Goal: Find specific page/section: Find specific page/section

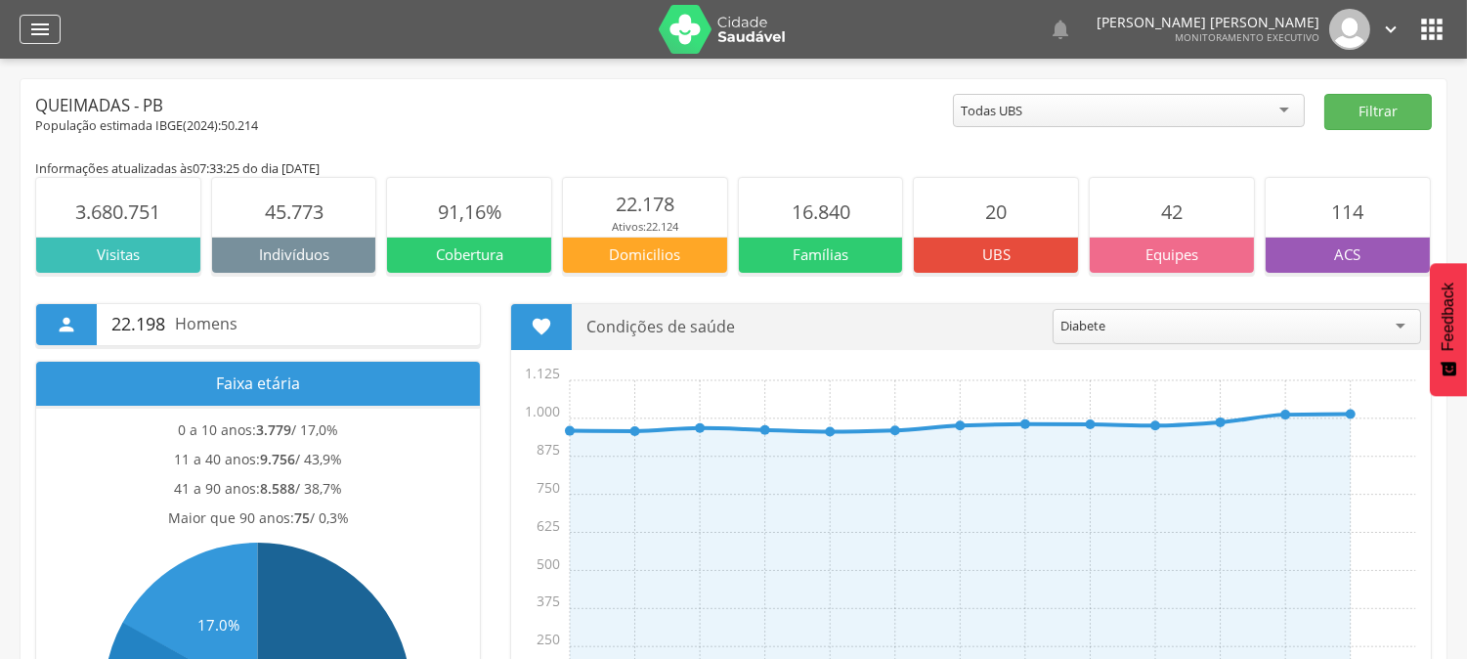
click at [37, 32] on icon "" at bounding box center [39, 29] width 23 height 23
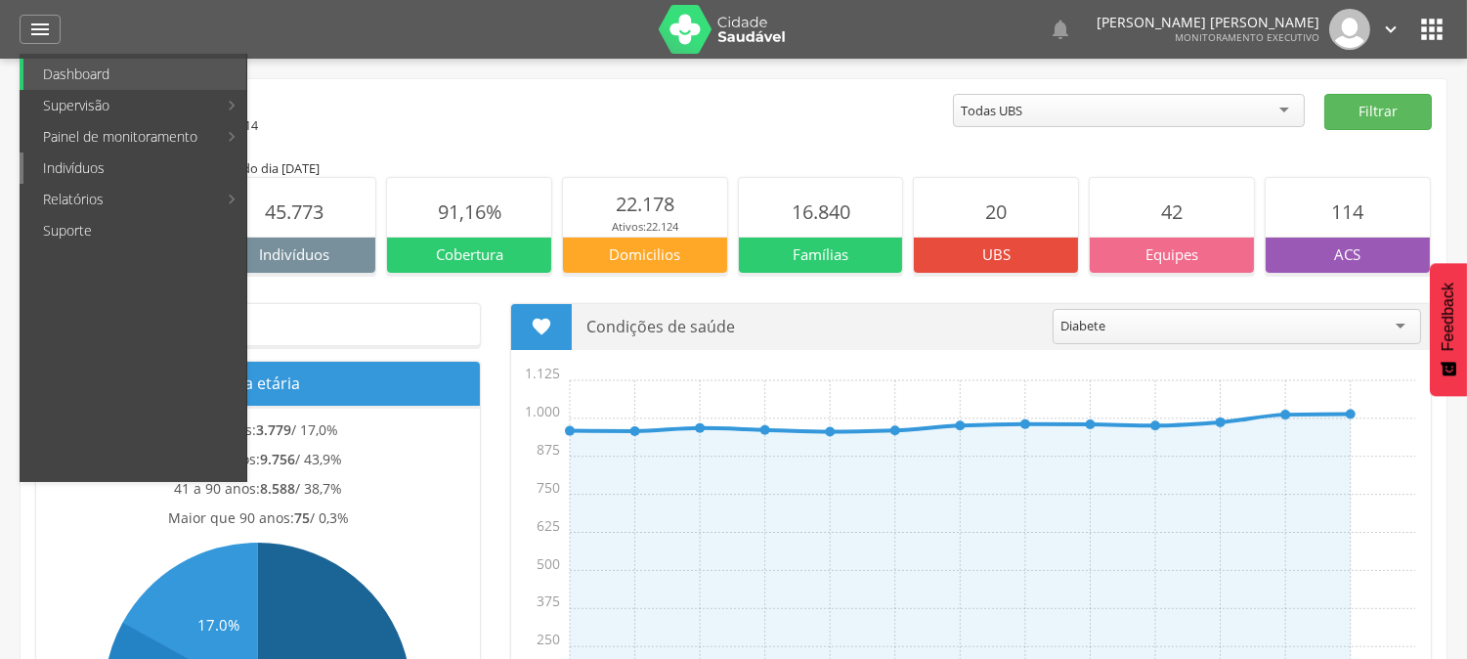
click at [90, 166] on link "Indivíduos" at bounding box center [134, 167] width 223 height 31
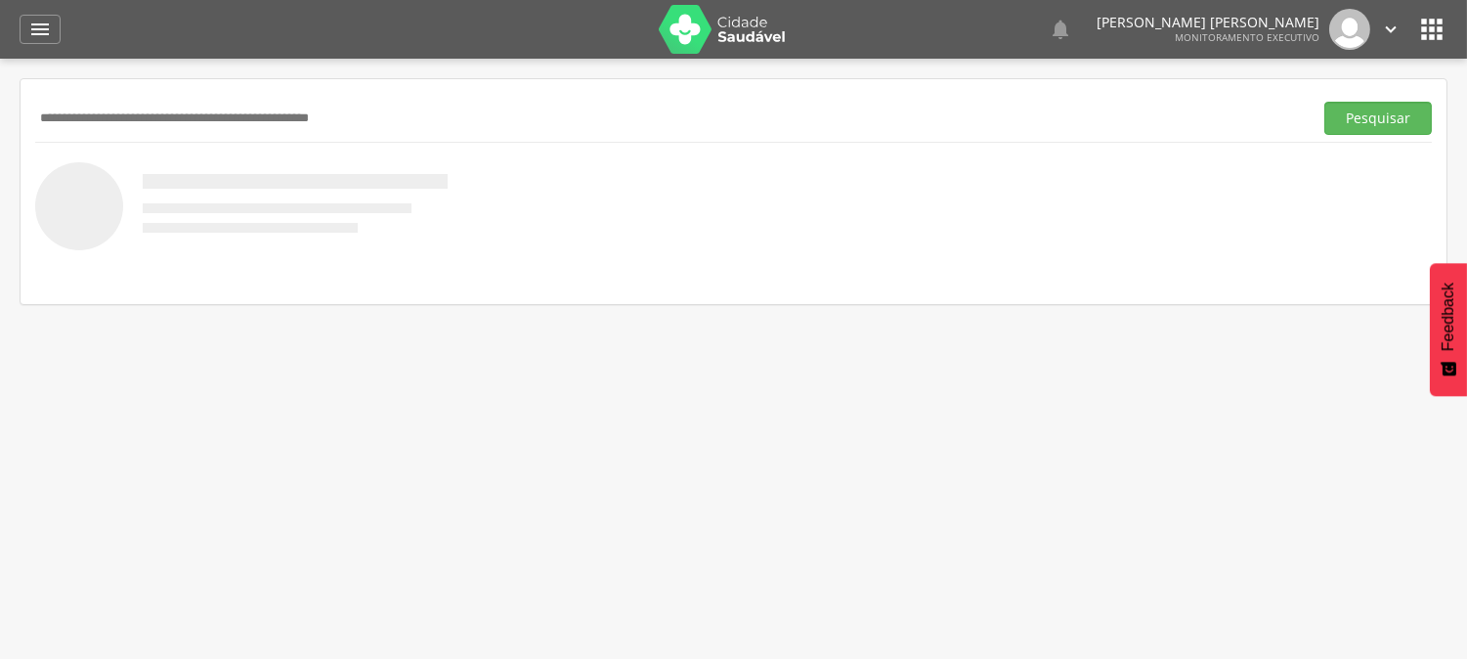
drag, startPoint x: 150, startPoint y: 134, endPoint x: 168, endPoint y: 103, distance: 36.4
click at [159, 117] on div "Pesquisar" at bounding box center [733, 118] width 1397 height 48
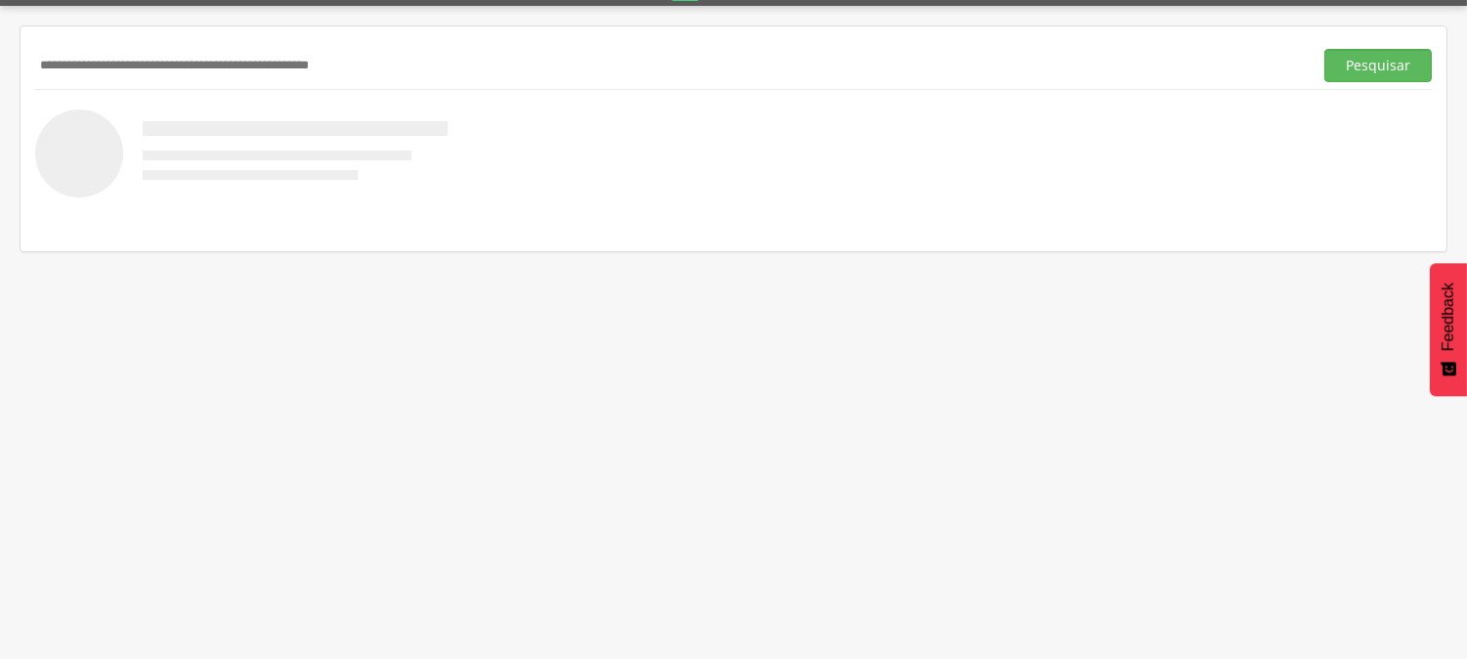
scroll to position [59, 0]
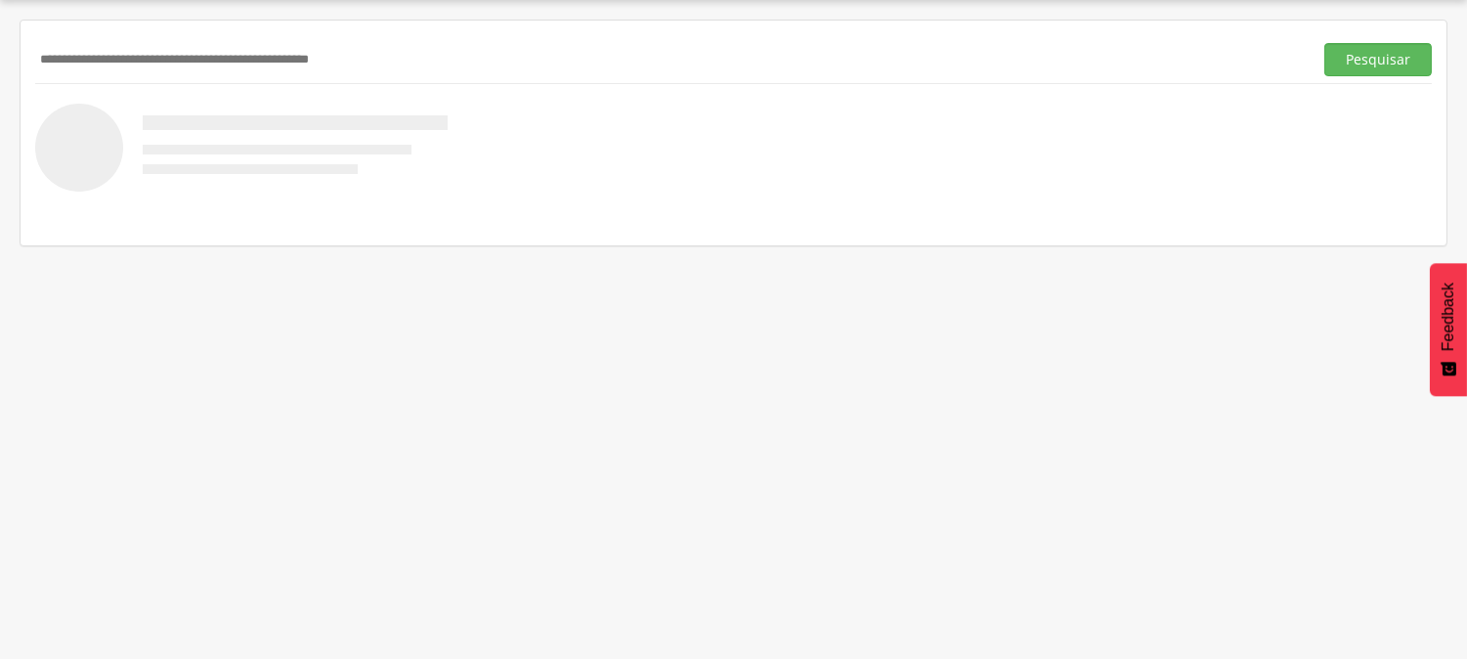
click at [432, 52] on input "text" at bounding box center [670, 59] width 1270 height 33
type input "**********"
click at [1324, 43] on button "Pesquisar" at bounding box center [1378, 59] width 108 height 33
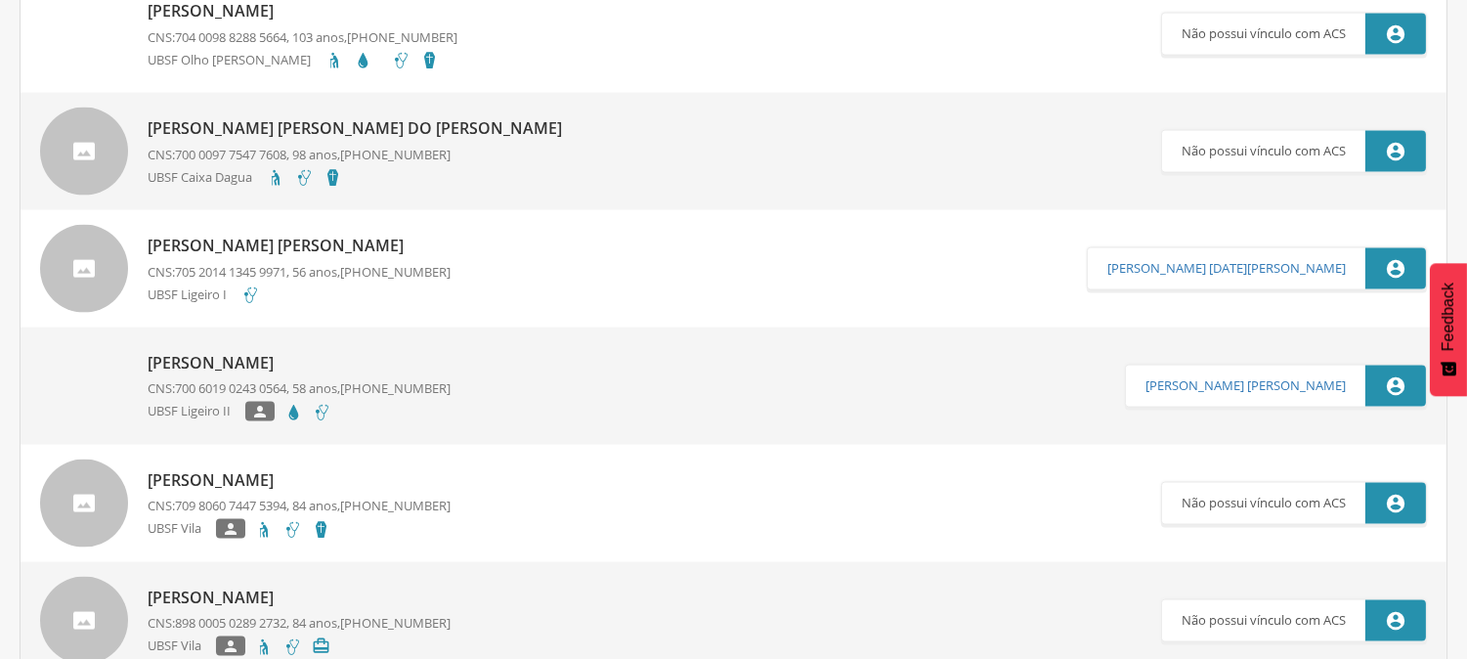
scroll to position [5436, 0]
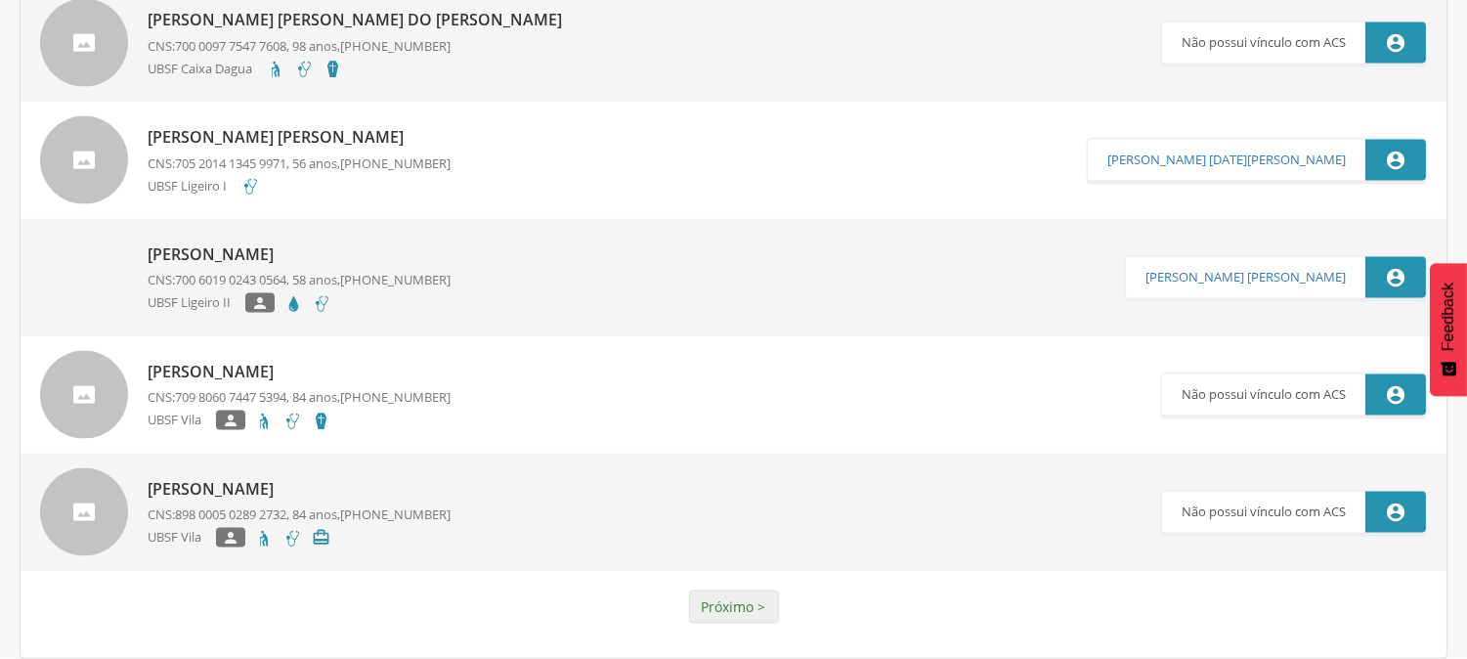
click at [746, 594] on link "Próximo >" at bounding box center [734, 606] width 90 height 33
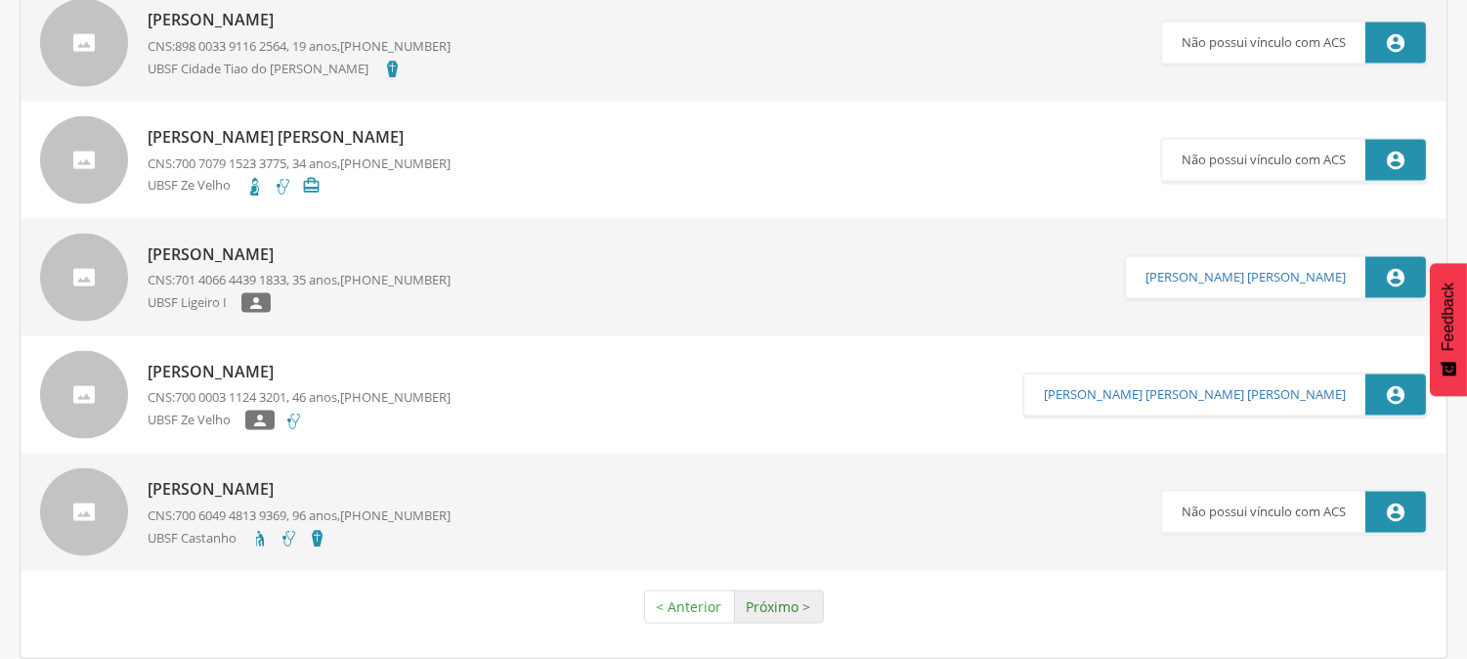
click at [749, 603] on link "Próximo >" at bounding box center [779, 606] width 90 height 33
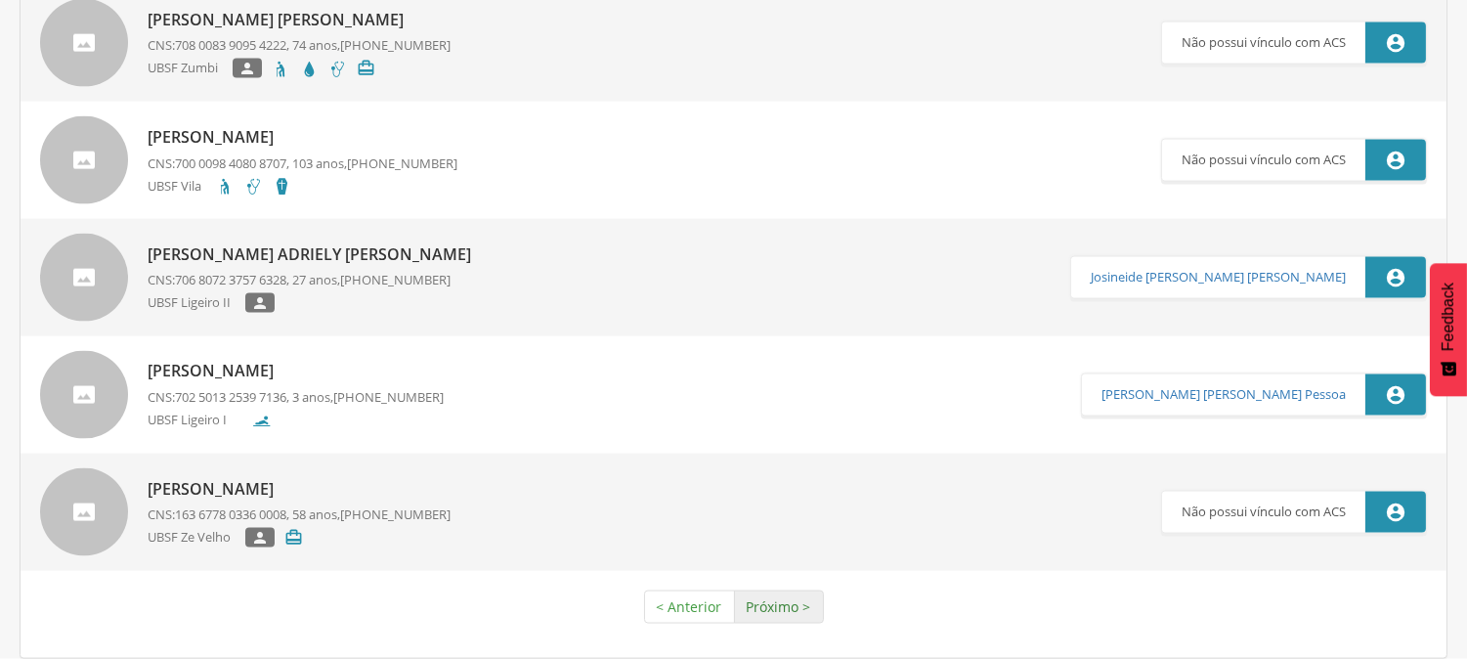
click at [776, 616] on link "Próximo >" at bounding box center [779, 606] width 90 height 33
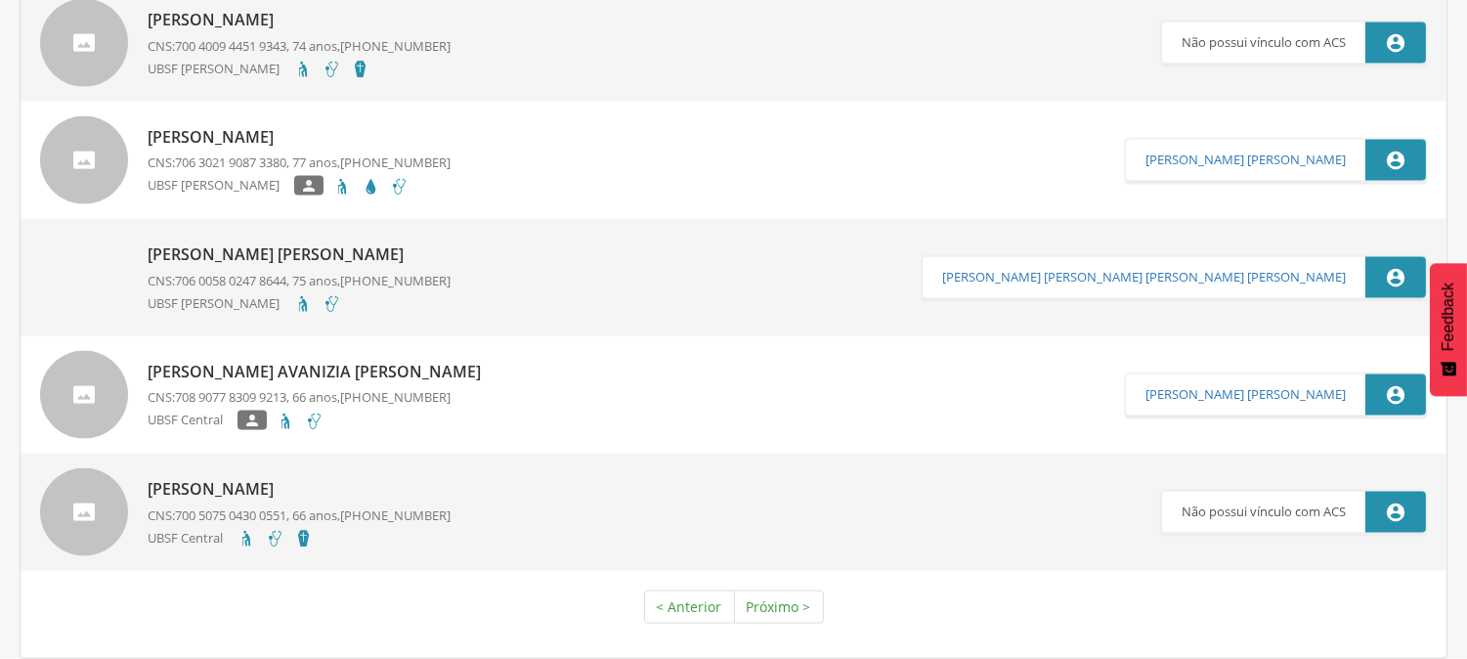
click at [775, 612] on link "Próximo >" at bounding box center [779, 606] width 90 height 33
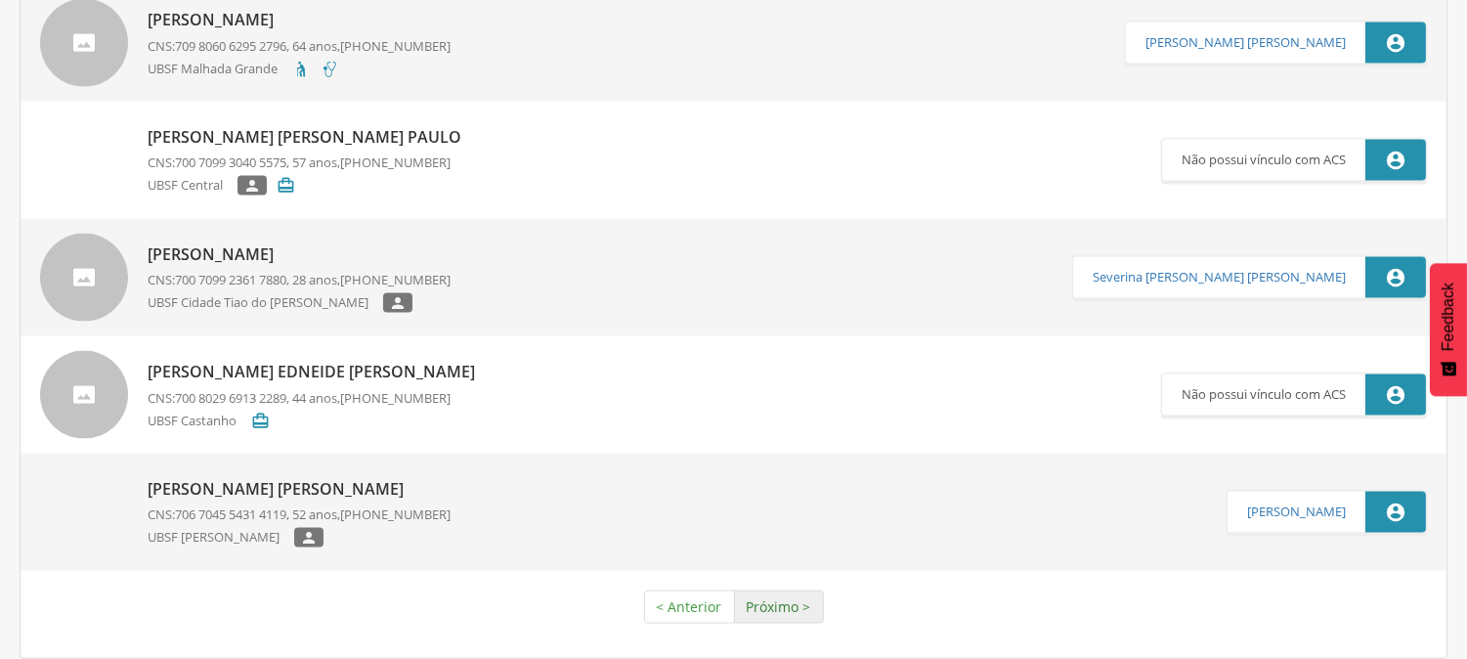
click at [757, 598] on link "Próximo >" at bounding box center [779, 606] width 90 height 33
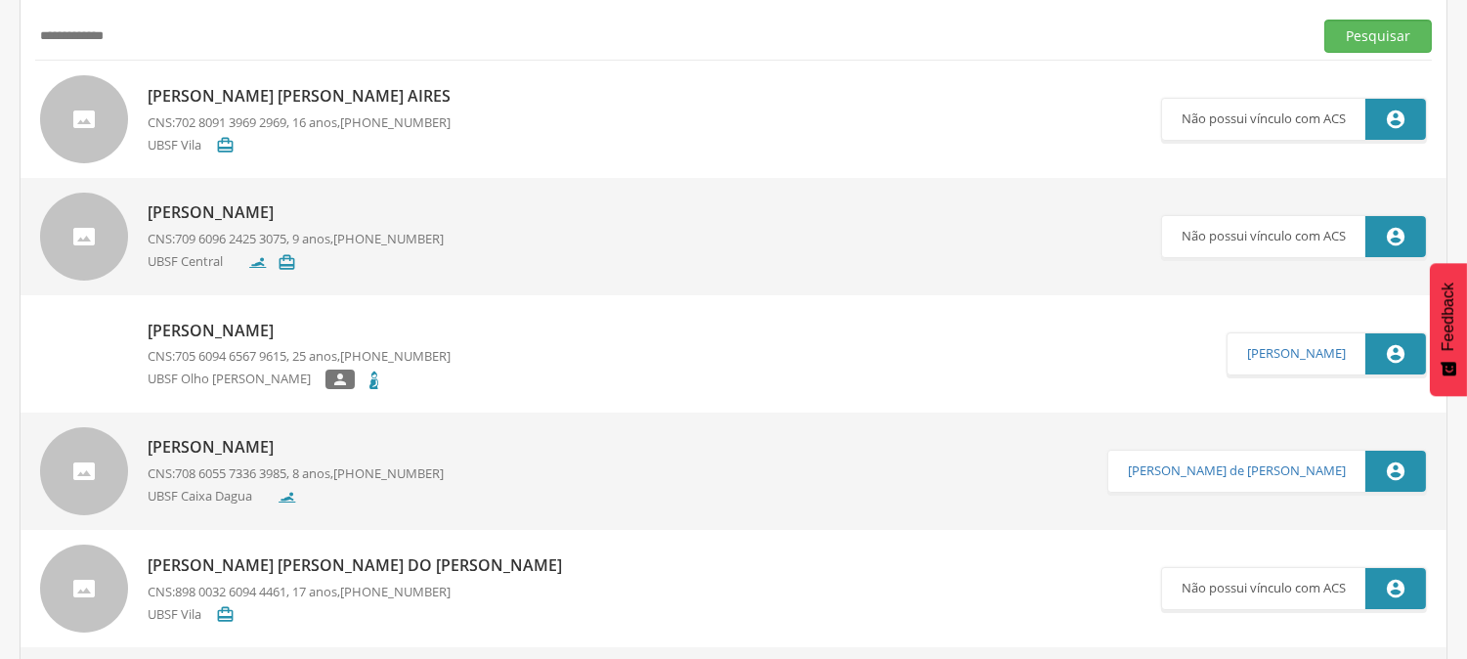
scroll to position [0, 0]
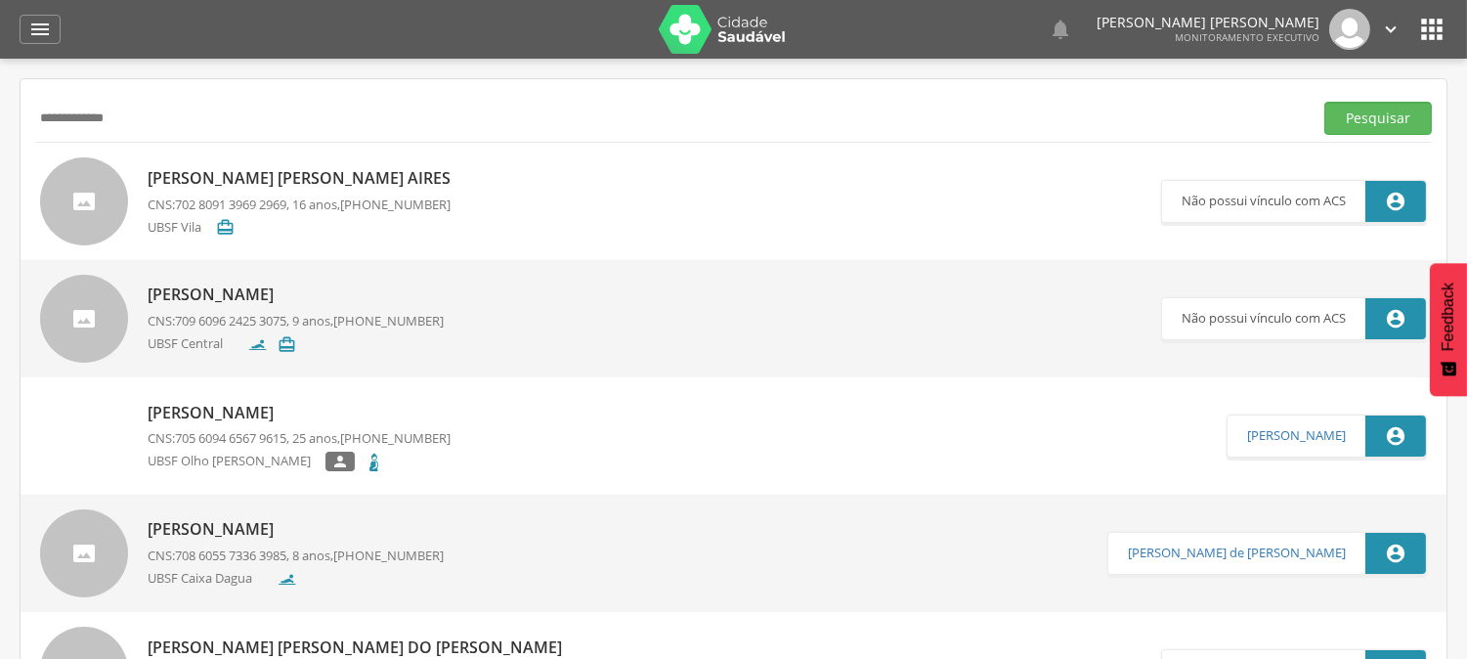
click at [216, 125] on input "**********" at bounding box center [670, 118] width 1270 height 33
